Goal: Task Accomplishment & Management: Manage account settings

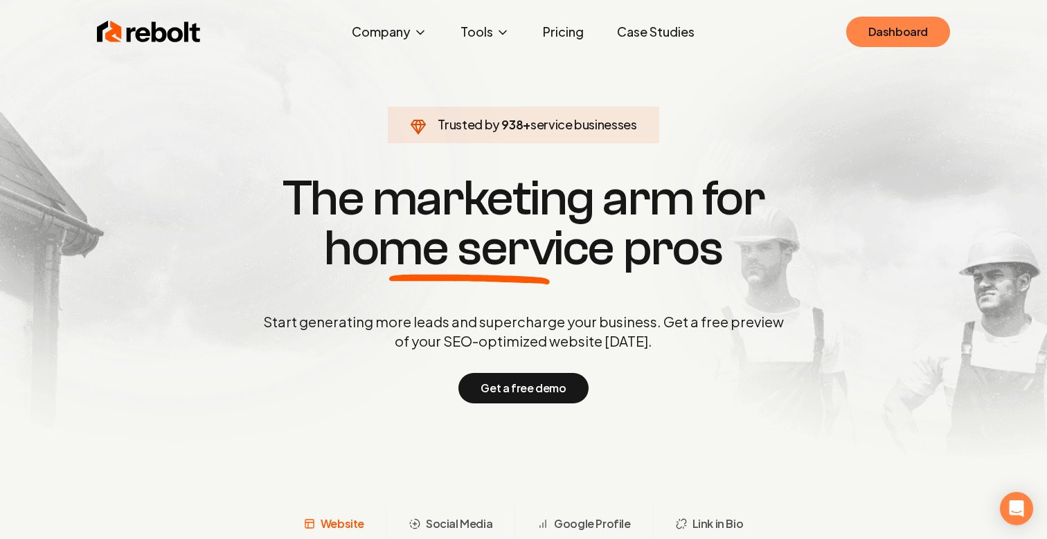
click at [874, 30] on link "Dashboard" at bounding box center [898, 32] width 104 height 30
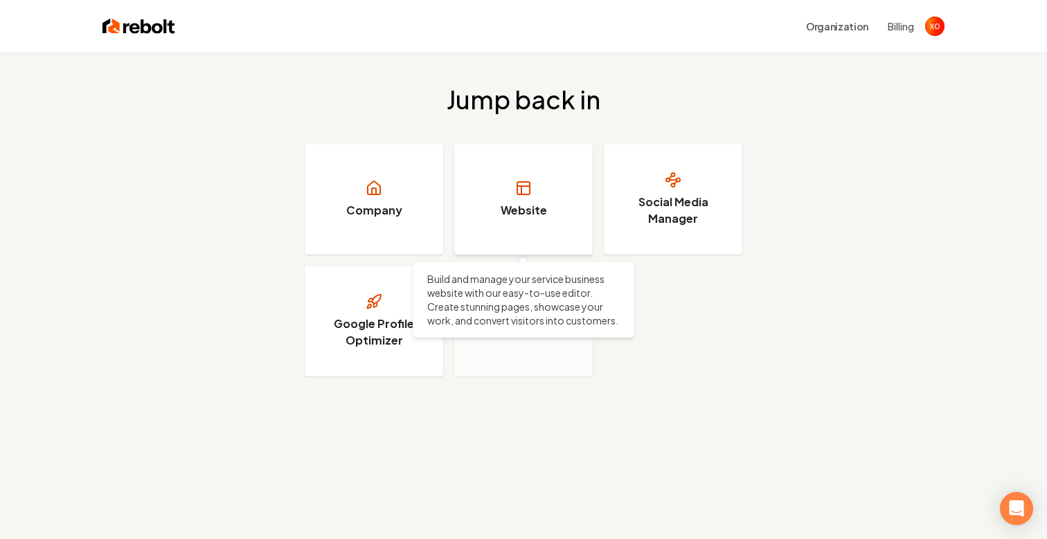
click at [529, 168] on link "Website" at bounding box center [523, 199] width 138 height 111
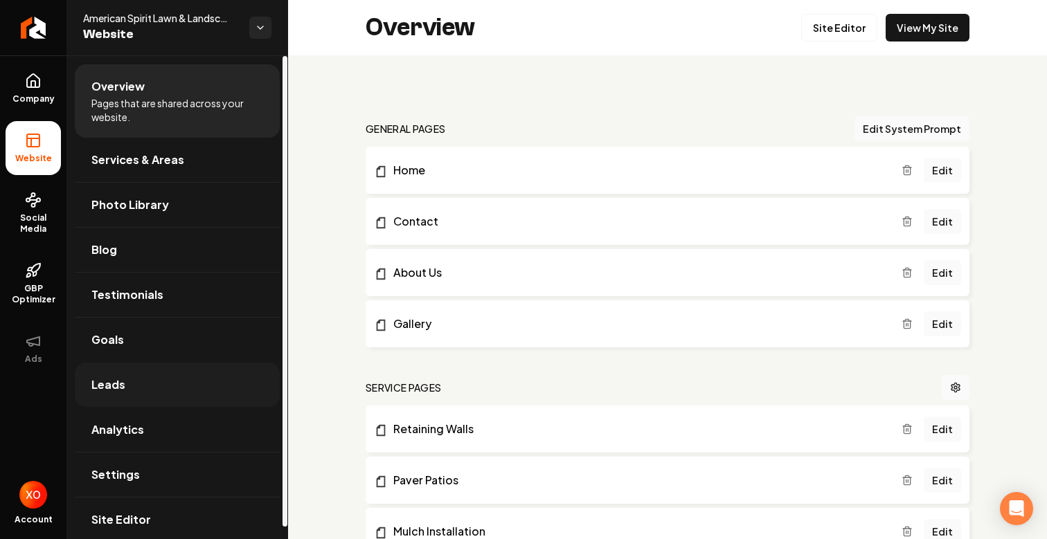
click at [197, 365] on link "Leads" at bounding box center [177, 385] width 205 height 44
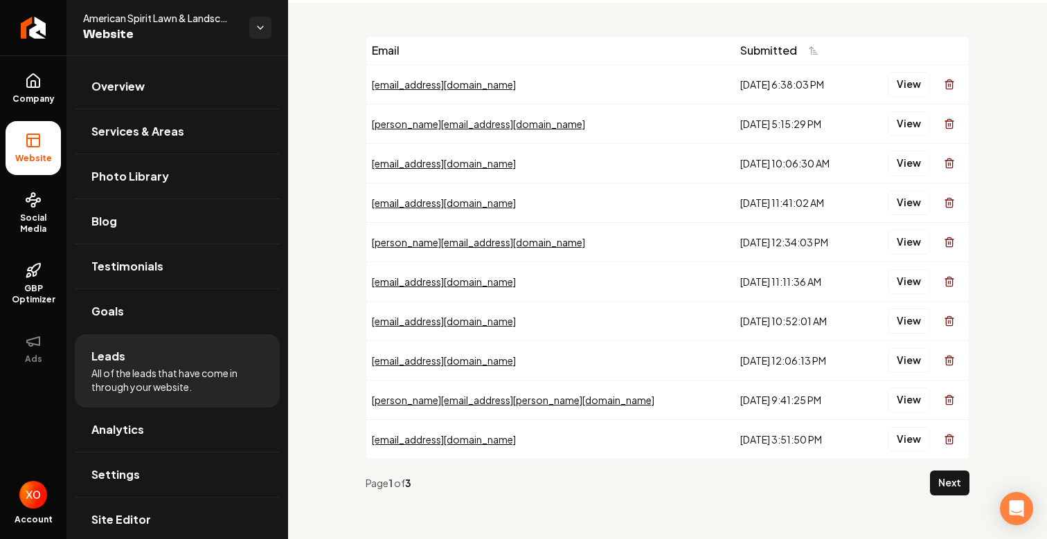
scroll to position [37, 0]
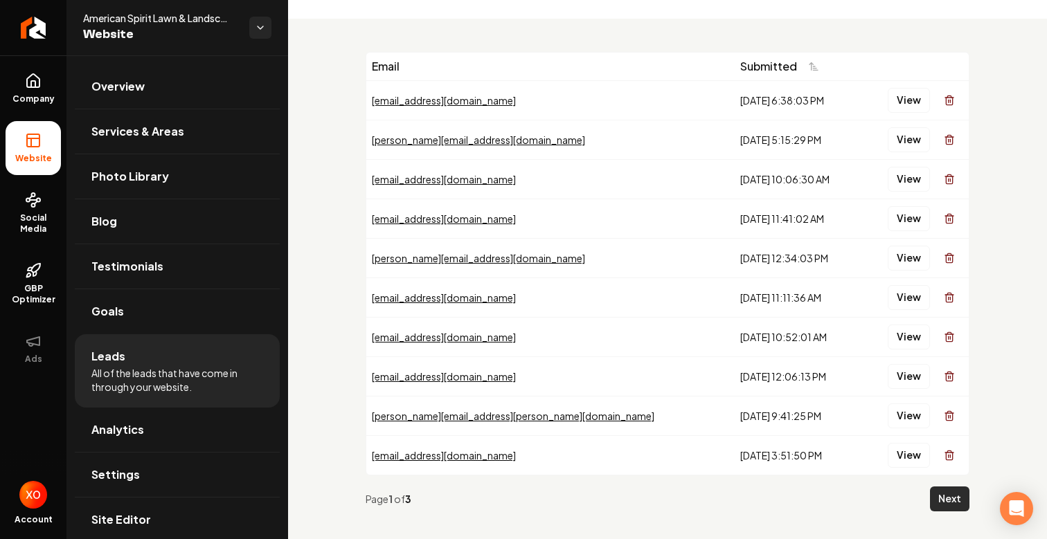
click at [953, 501] on button "Next" at bounding box center [949, 499] width 39 height 25
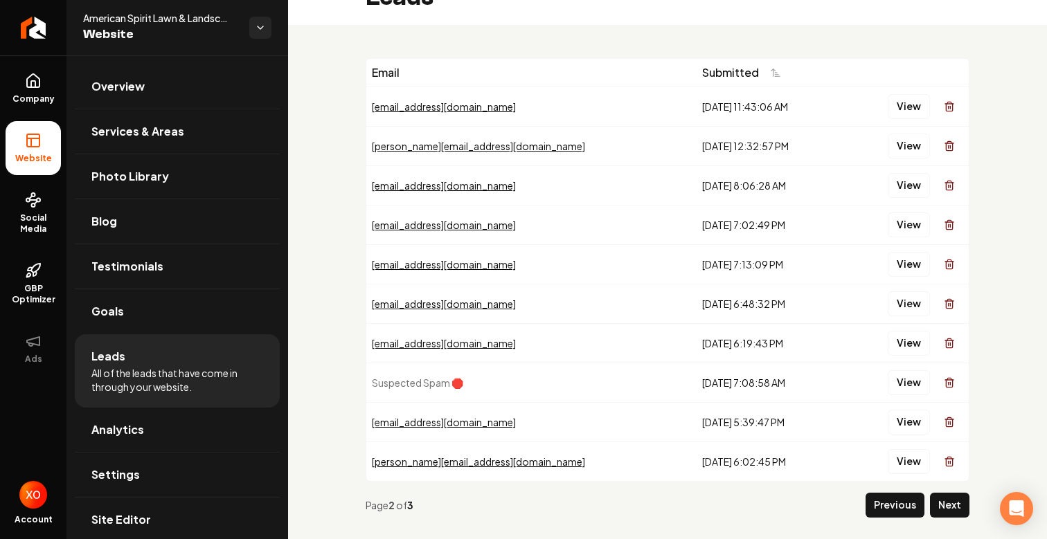
scroll to position [31, 0]
click at [910, 392] on button "View" at bounding box center [909, 382] width 42 height 25
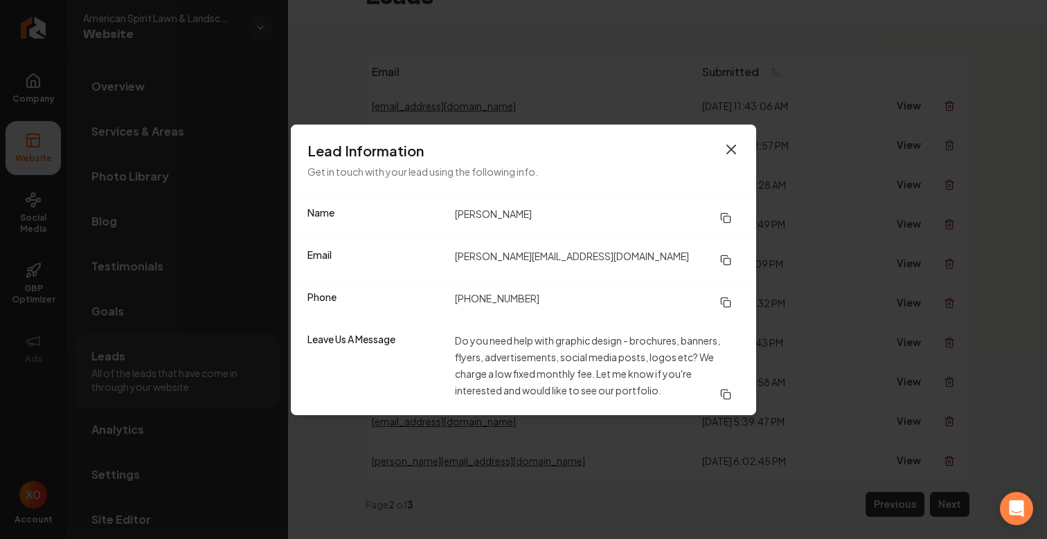
click at [730, 153] on icon "button" at bounding box center [731, 149] width 17 height 17
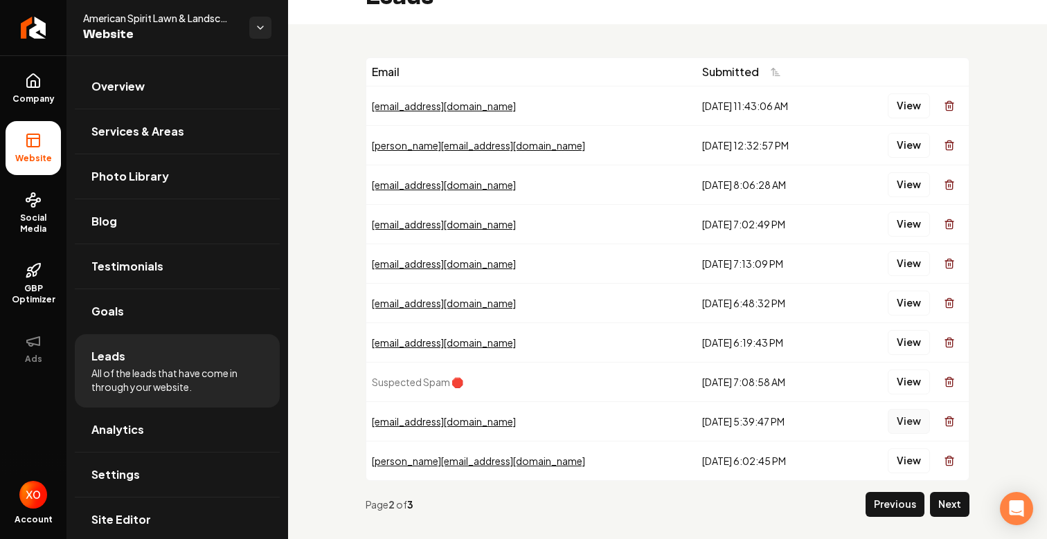
click at [913, 424] on button "View" at bounding box center [909, 421] width 42 height 25
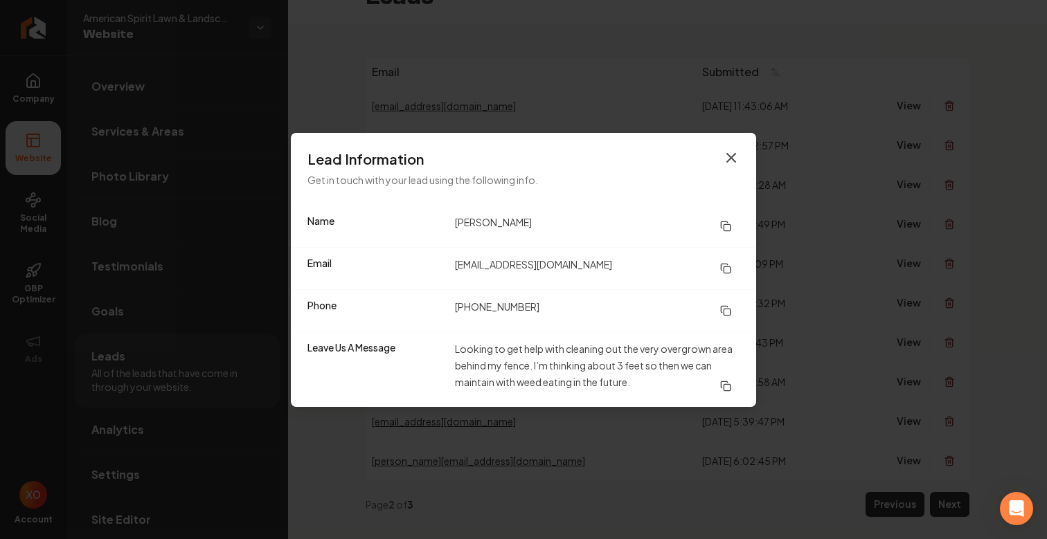
click at [726, 156] on icon "button" at bounding box center [731, 158] width 17 height 17
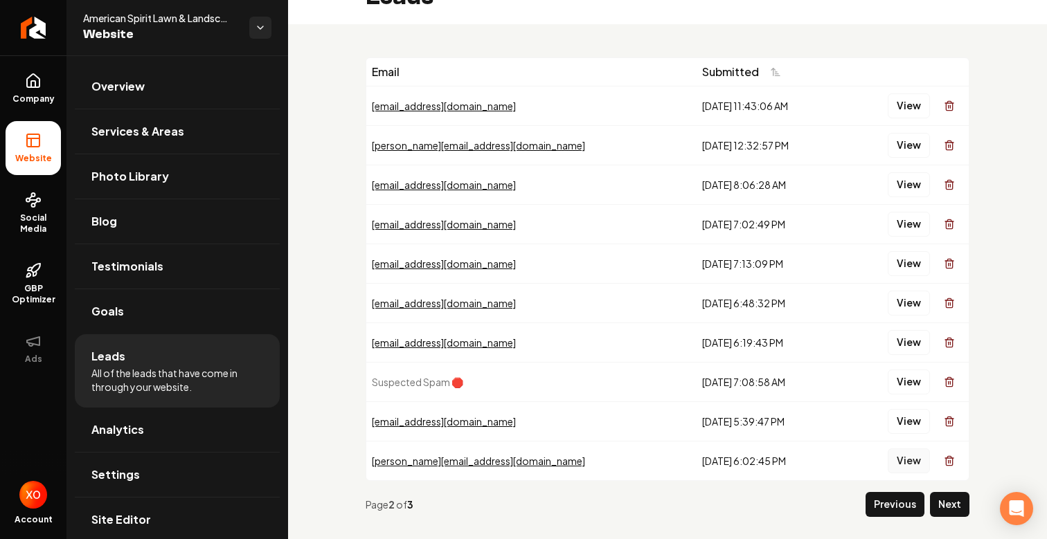
click at [901, 460] on button "View" at bounding box center [909, 461] width 42 height 25
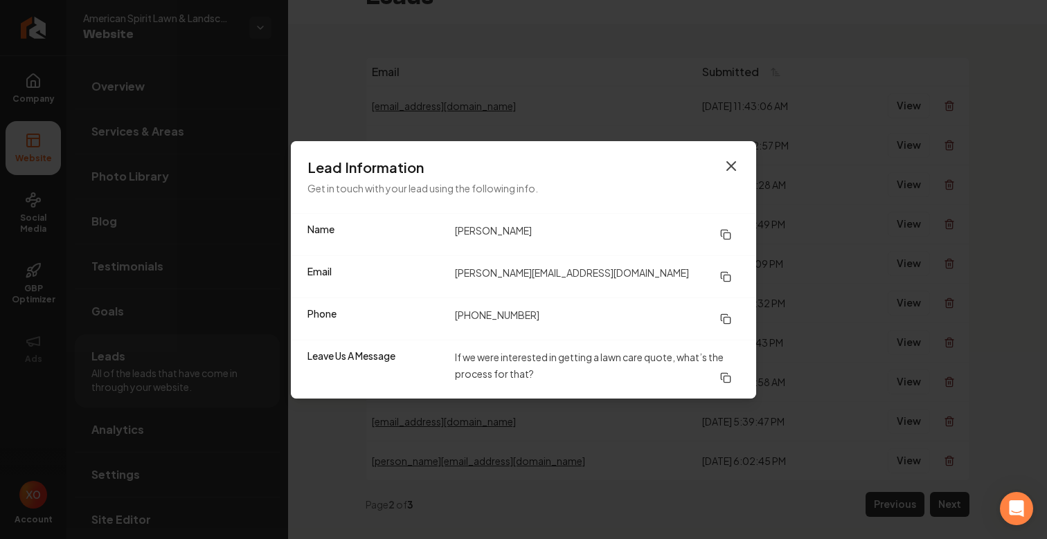
click at [731, 159] on icon "button" at bounding box center [731, 166] width 17 height 17
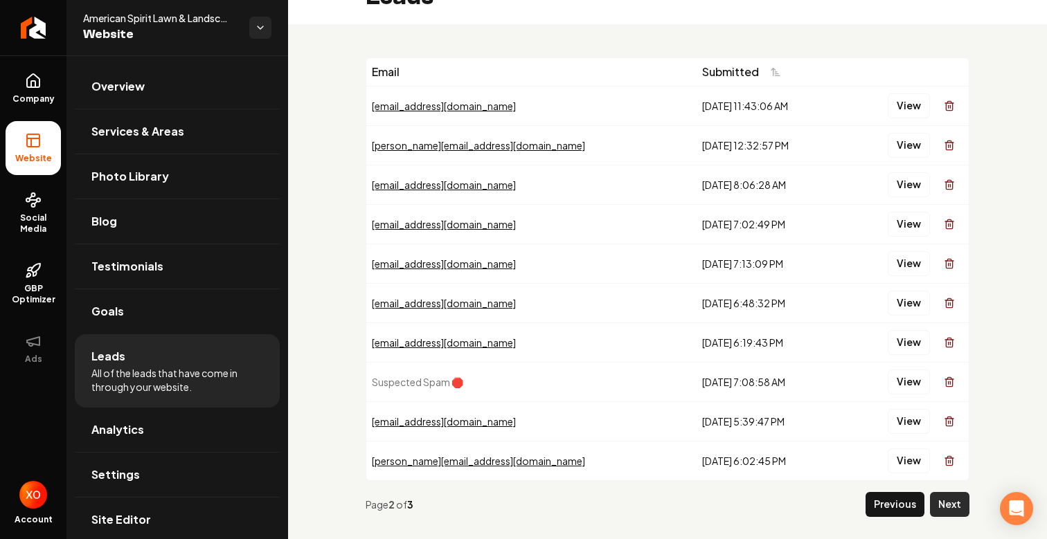
click at [940, 506] on button "Next" at bounding box center [949, 504] width 39 height 25
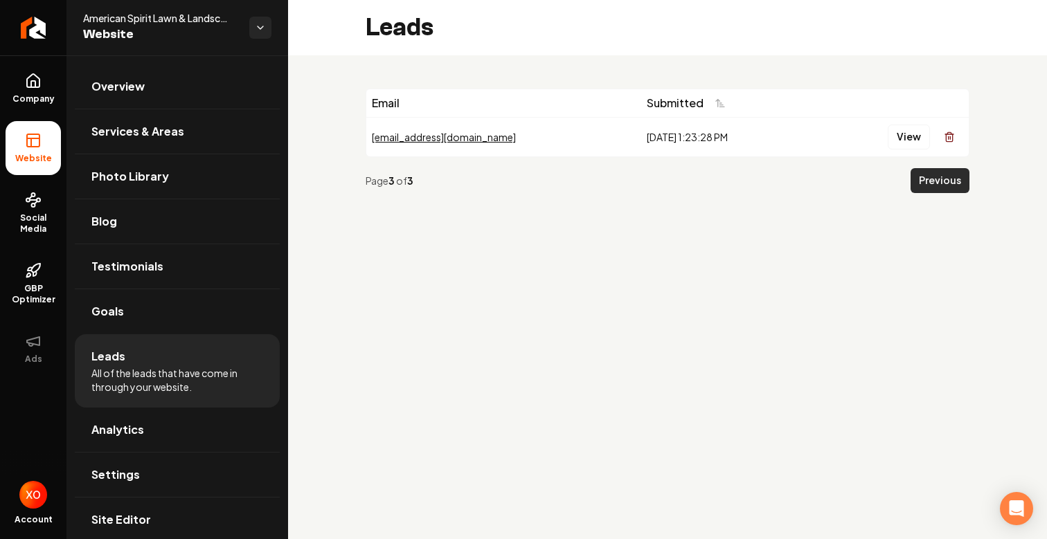
click at [926, 189] on button "Previous" at bounding box center [939, 180] width 59 height 25
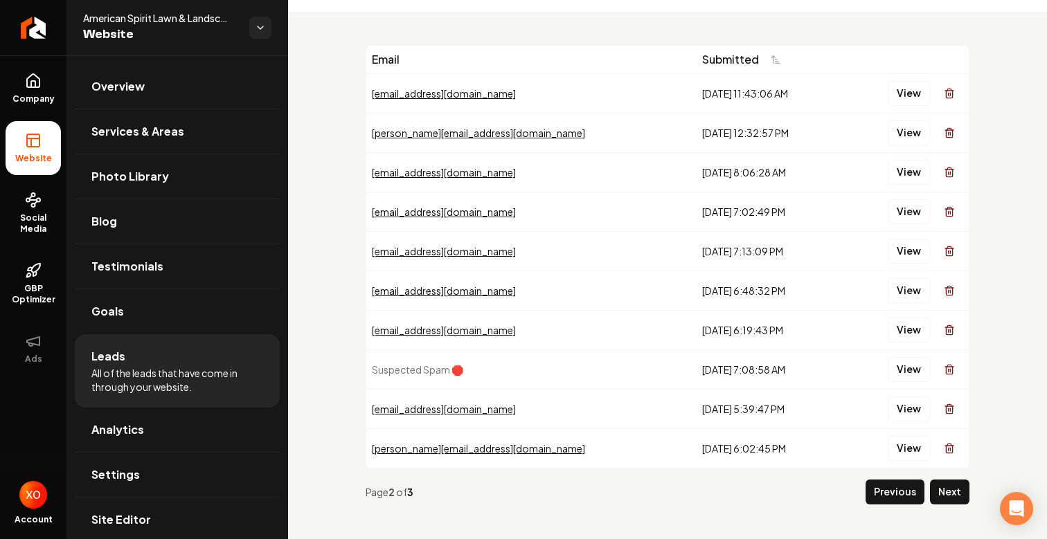
scroll to position [46, 0]
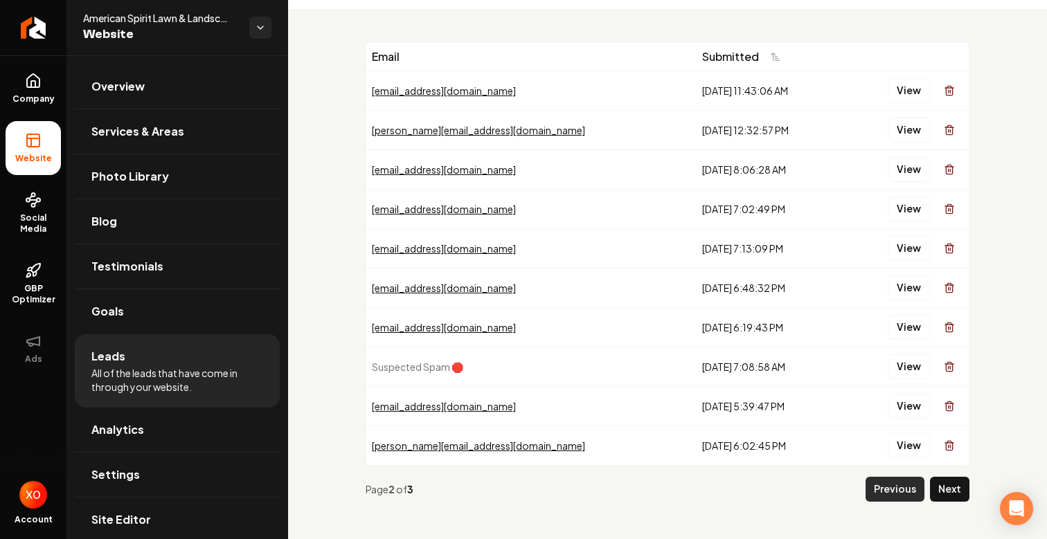
click at [909, 486] on button "Previous" at bounding box center [894, 489] width 59 height 25
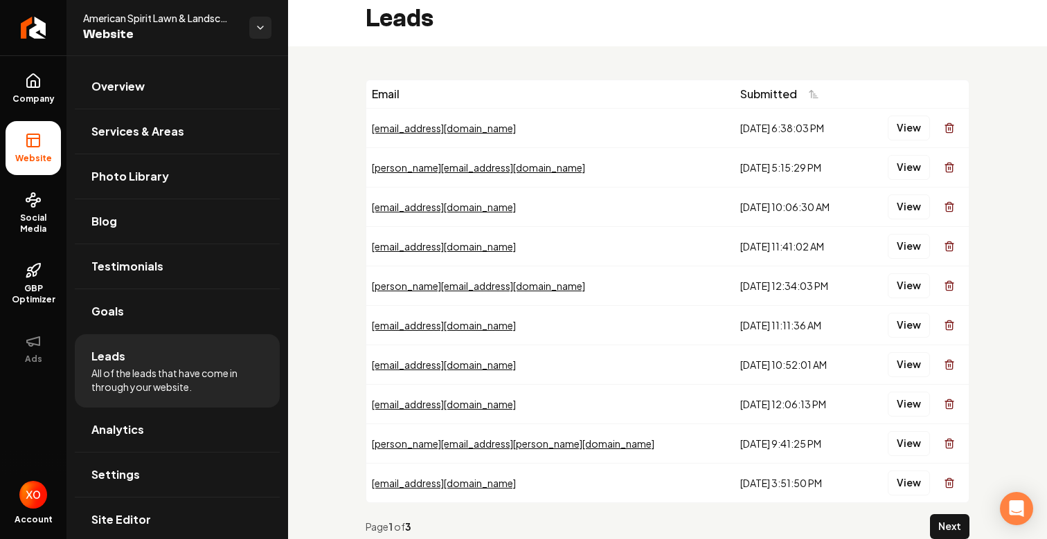
scroll to position [10, 0]
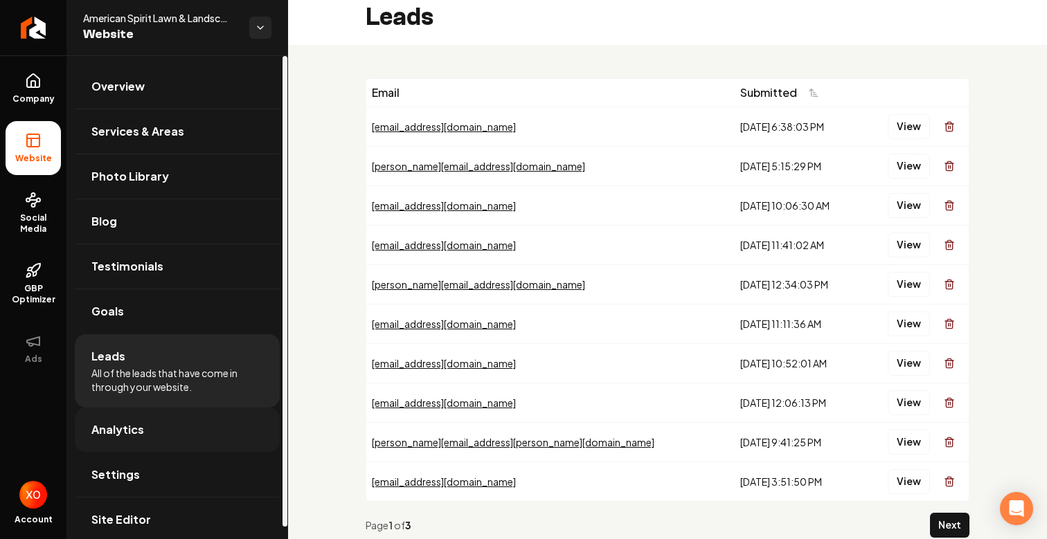
click at [132, 441] on link "Analytics" at bounding box center [177, 430] width 205 height 44
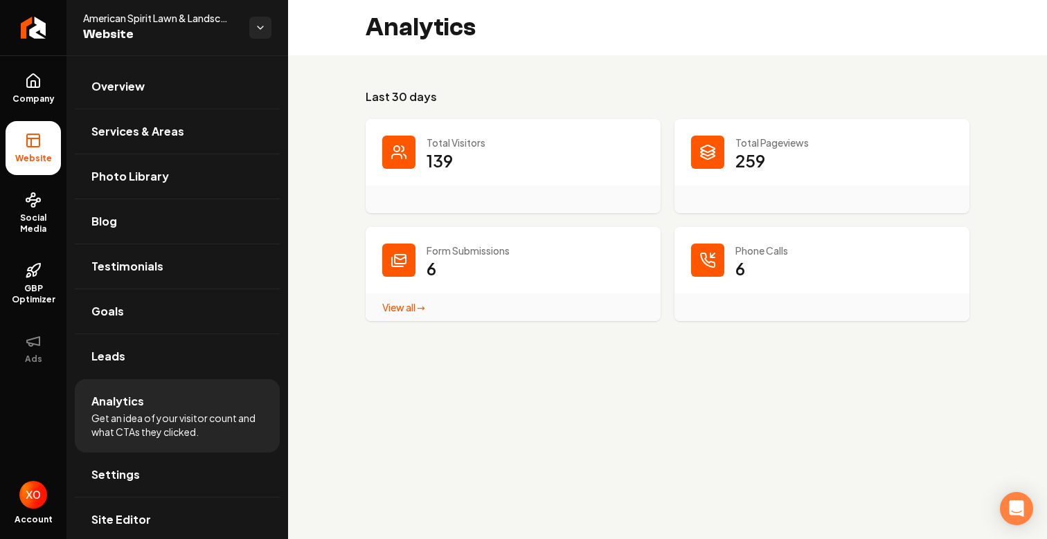
click at [412, 309] on link "View all → Form Submissions stats" at bounding box center [403, 307] width 43 height 12
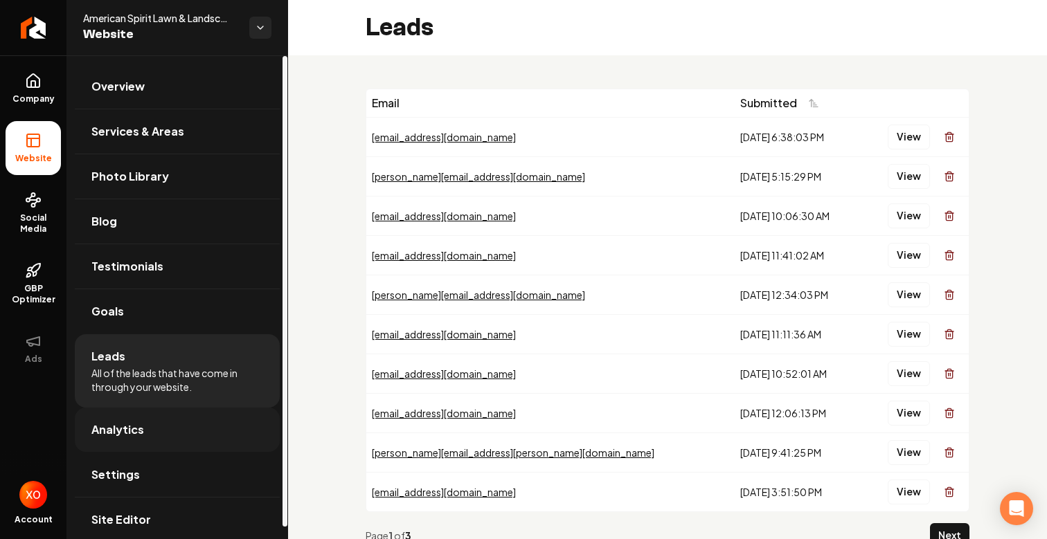
scroll to position [12, 0]
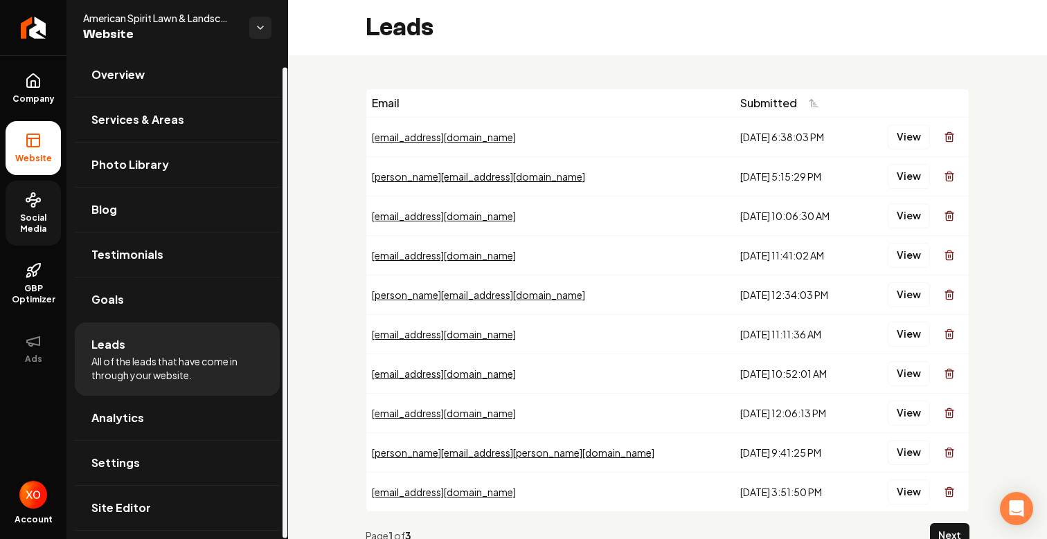
click at [40, 204] on icon at bounding box center [33, 200] width 17 height 17
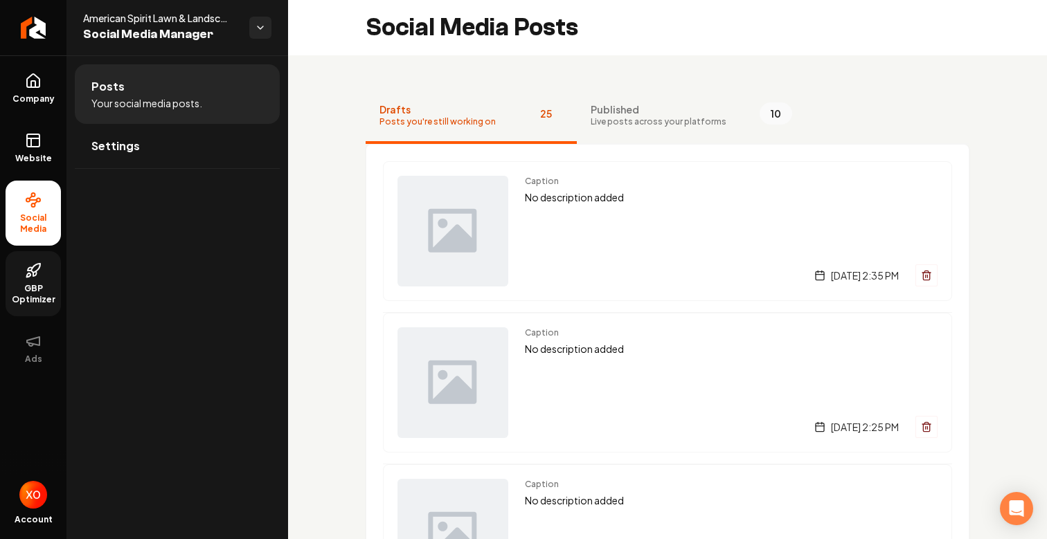
click at [28, 278] on icon at bounding box center [33, 270] width 17 height 17
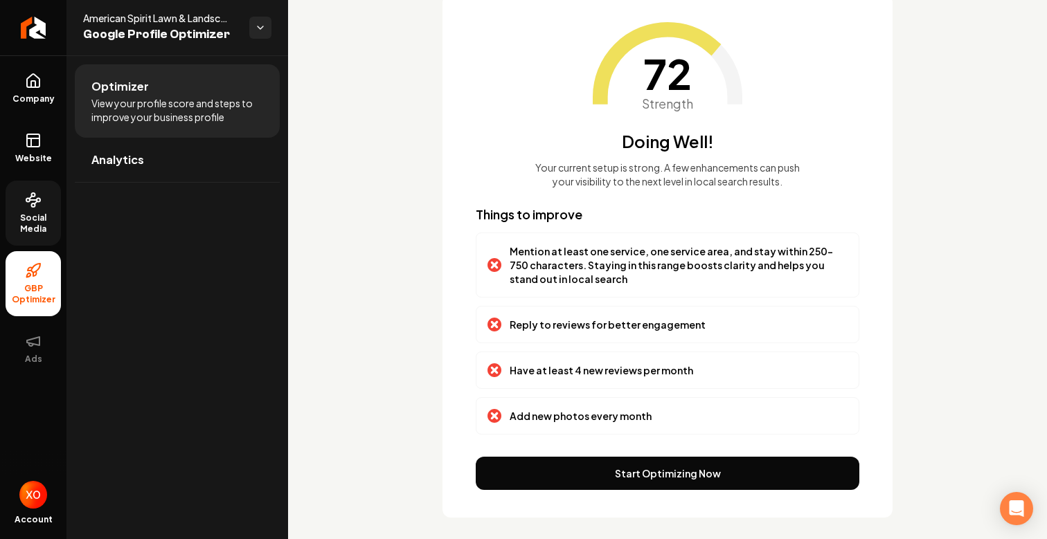
scroll to position [106, 0]
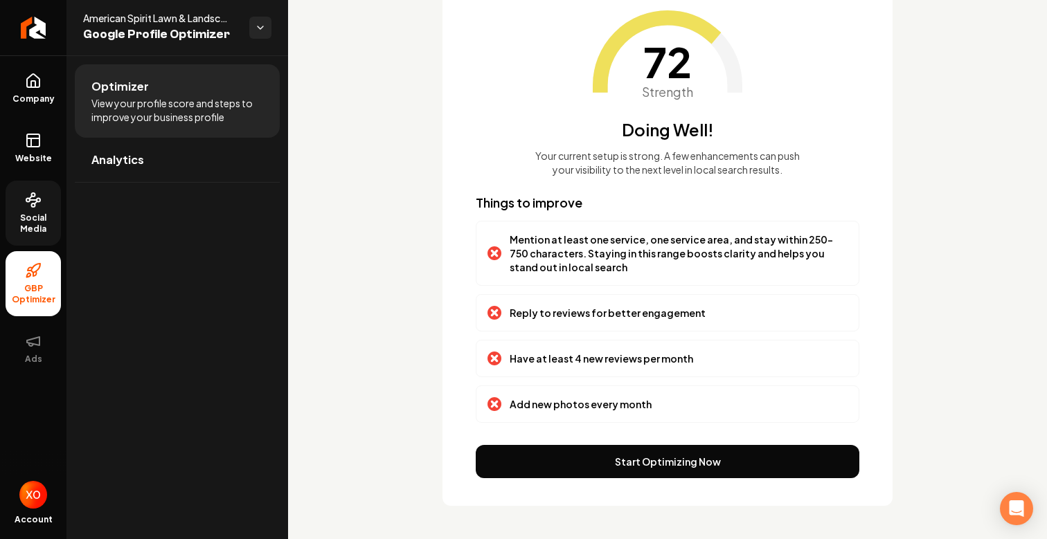
click at [579, 406] on p "Add new photos every month" at bounding box center [581, 404] width 142 height 14
